Goal: Information Seeking & Learning: Check status

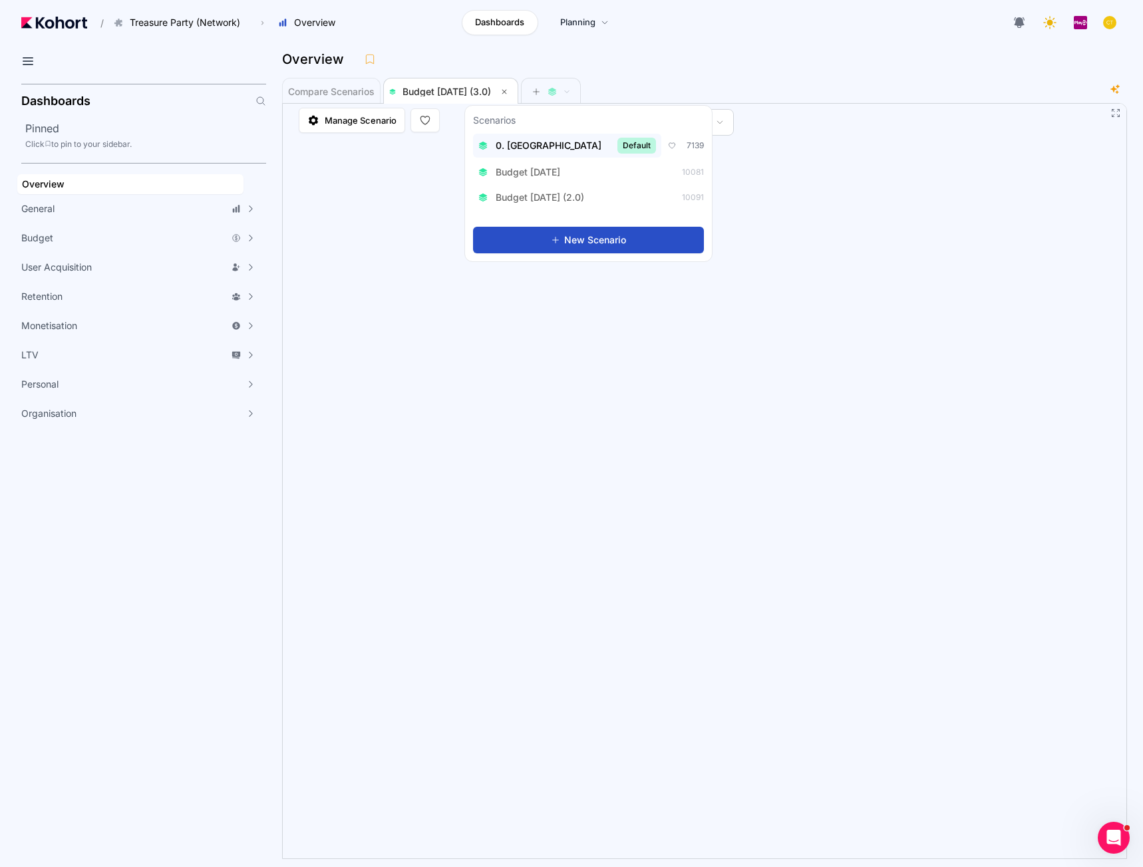
click at [537, 151] on span "0. Baseline" at bounding box center [549, 145] width 106 height 13
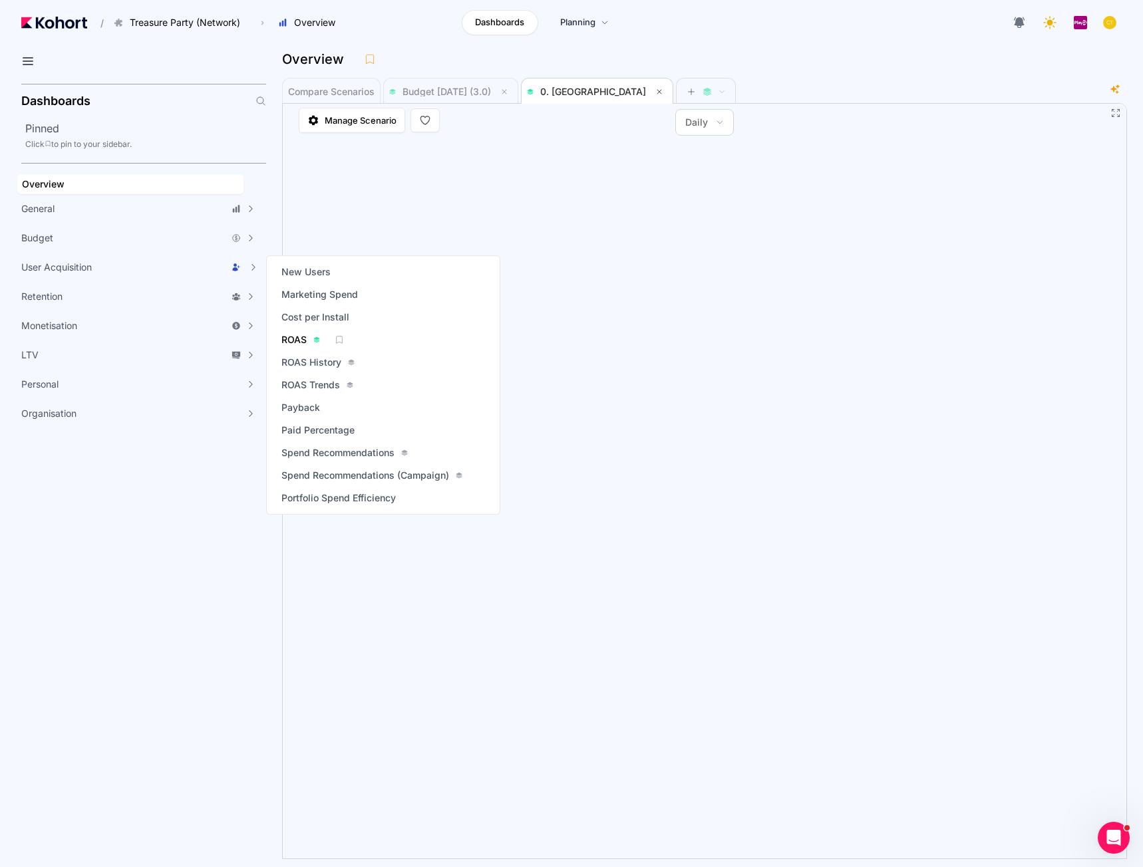
click at [306, 337] on span "ROAS" at bounding box center [293, 339] width 25 height 13
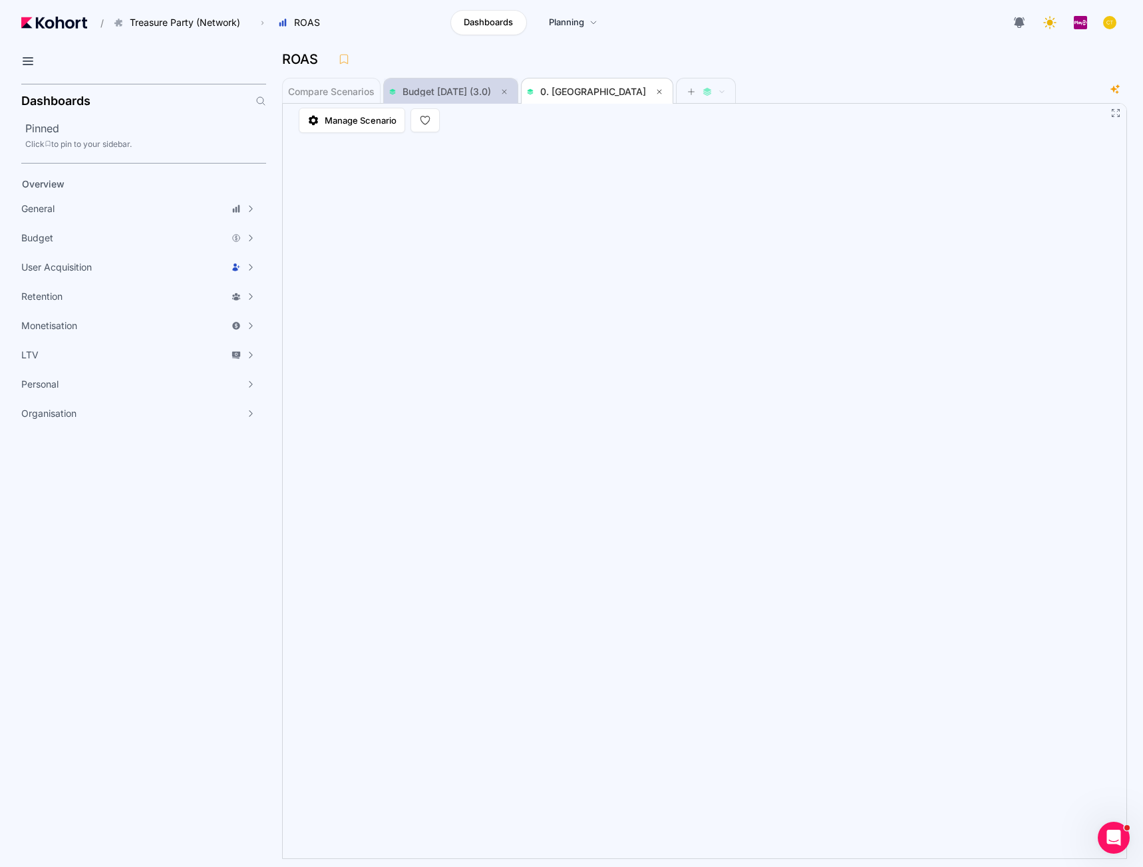
click at [456, 86] on span "Budget Aug 2025 (3.0)" at bounding box center [446, 91] width 88 height 11
click at [565, 95] on span "0. Baseline" at bounding box center [593, 91] width 106 height 11
click at [437, 96] on span "Budget Aug 2025 (3.0)" at bounding box center [450, 92] width 123 height 16
click at [557, 88] on span "0. Baseline" at bounding box center [593, 91] width 106 height 11
